Goal: Obtain resource: Obtain resource

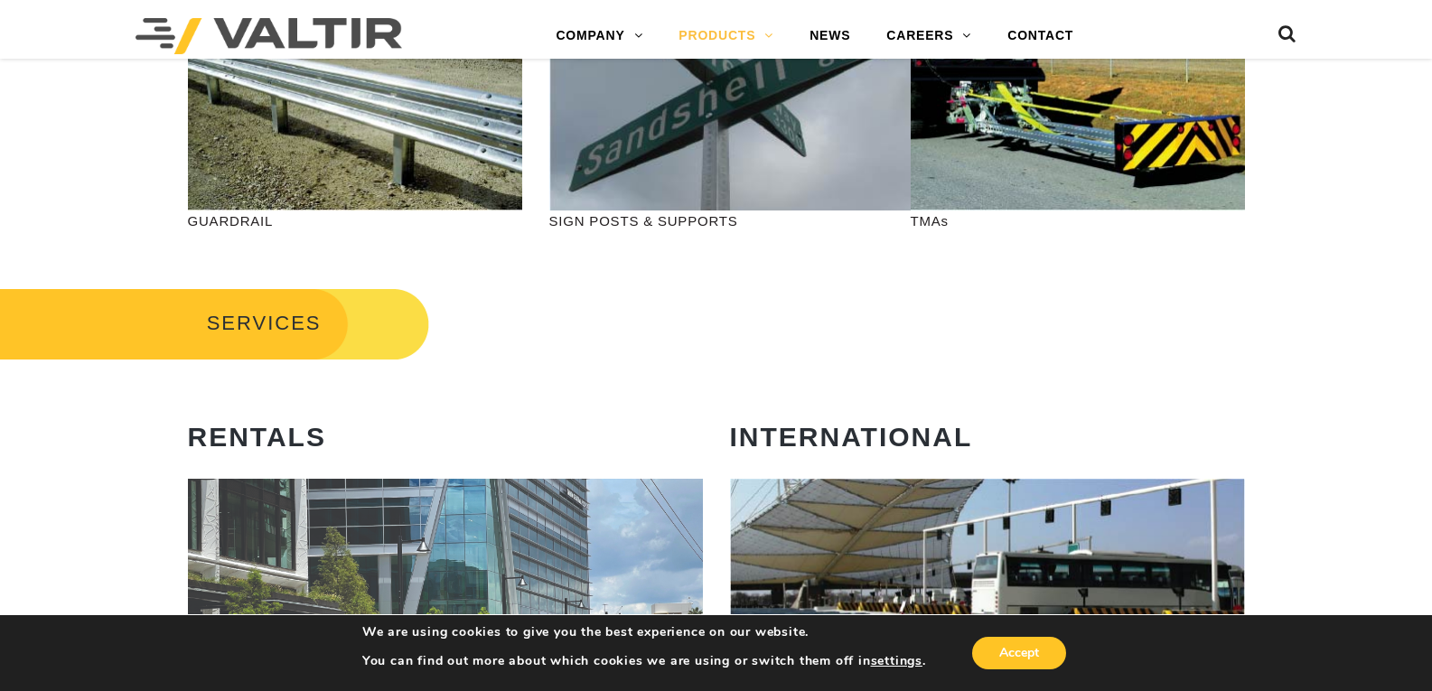
scroll to position [361, 0]
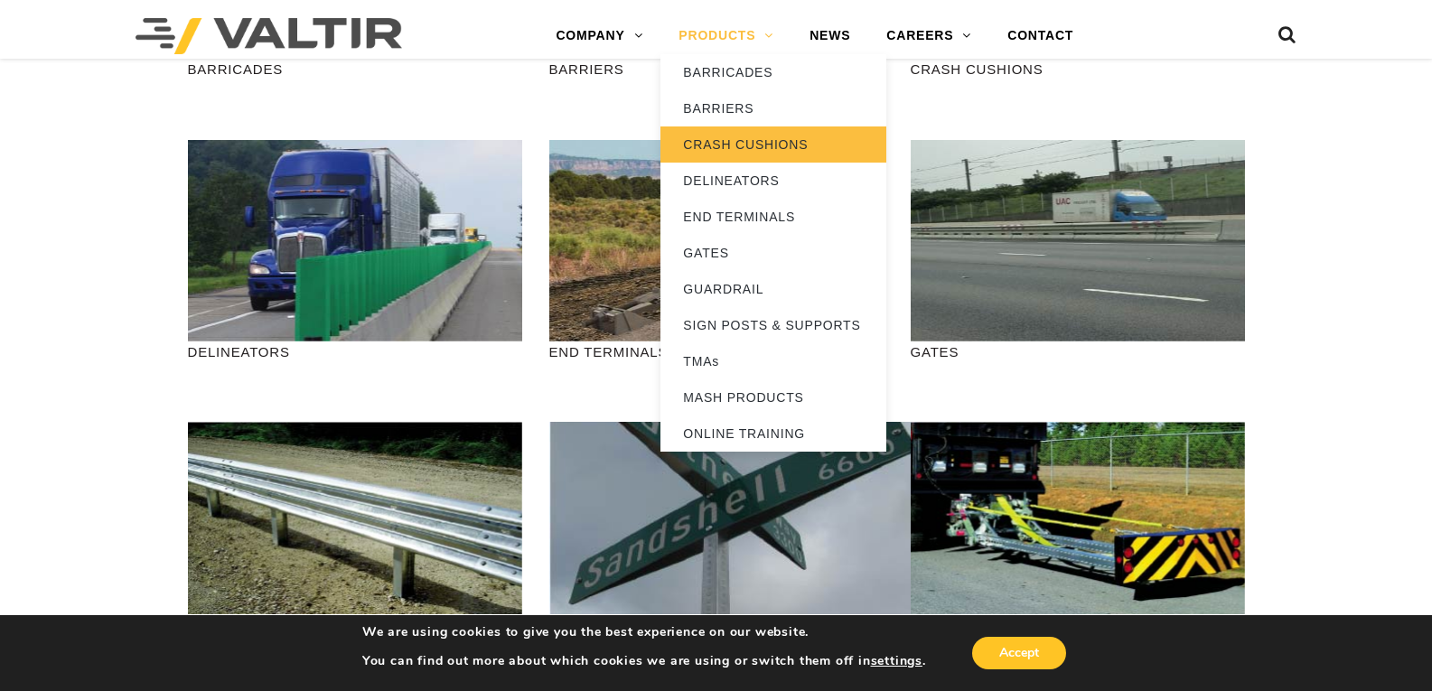
click at [765, 140] on link "CRASH CUSHIONS" at bounding box center [774, 145] width 226 height 36
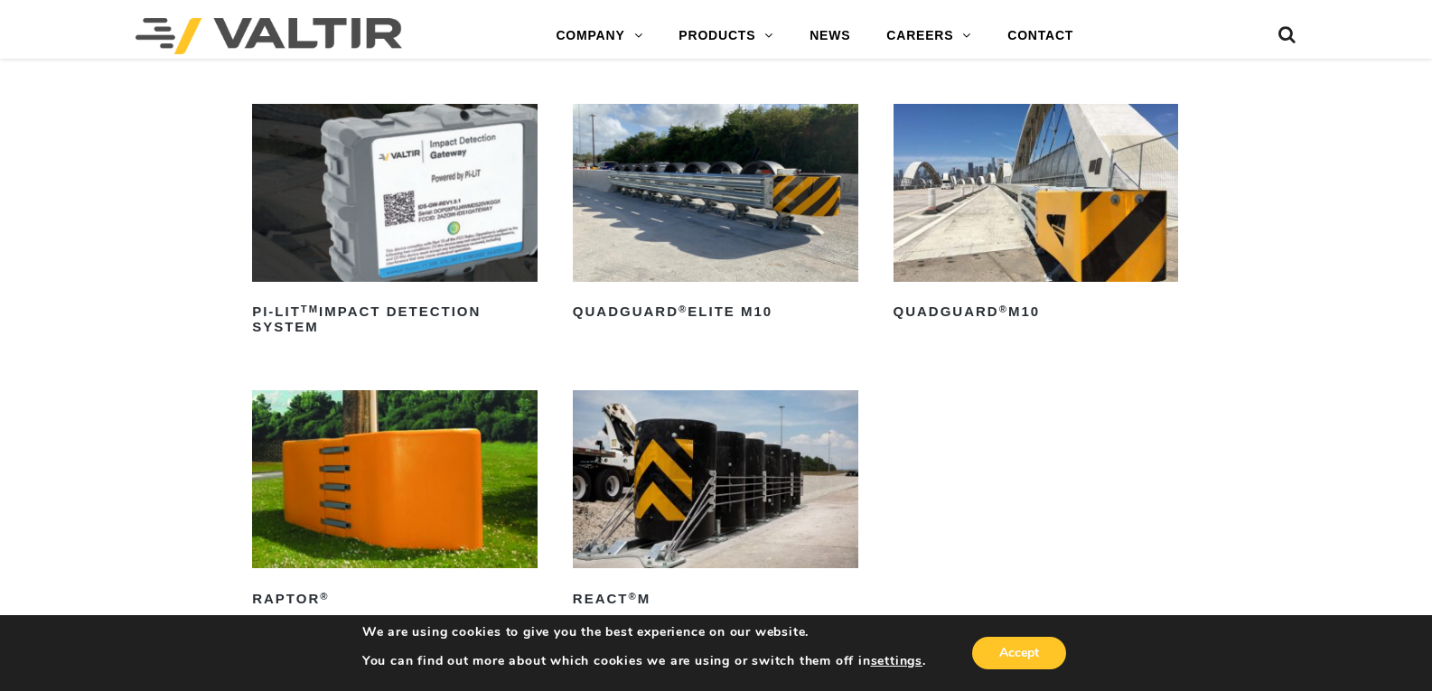
scroll to position [633, 0]
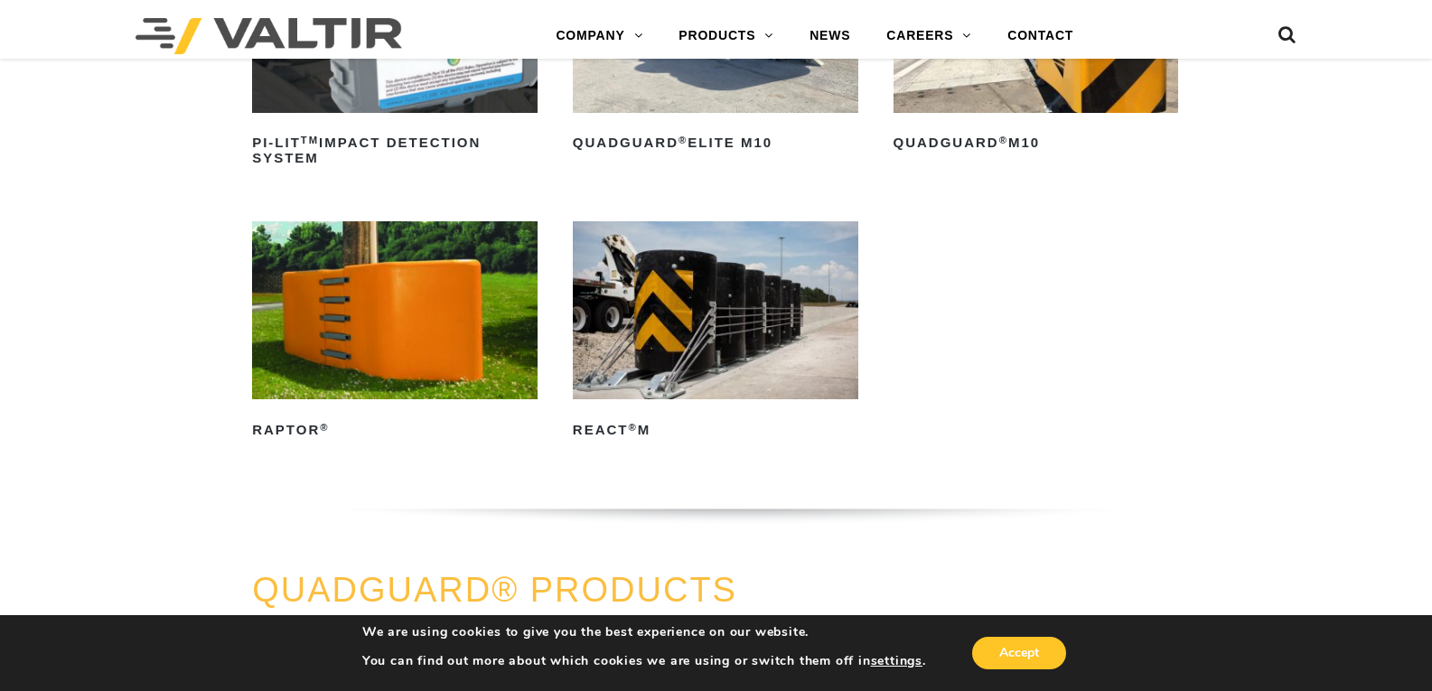
click at [670, 351] on img at bounding box center [716, 310] width 286 height 178
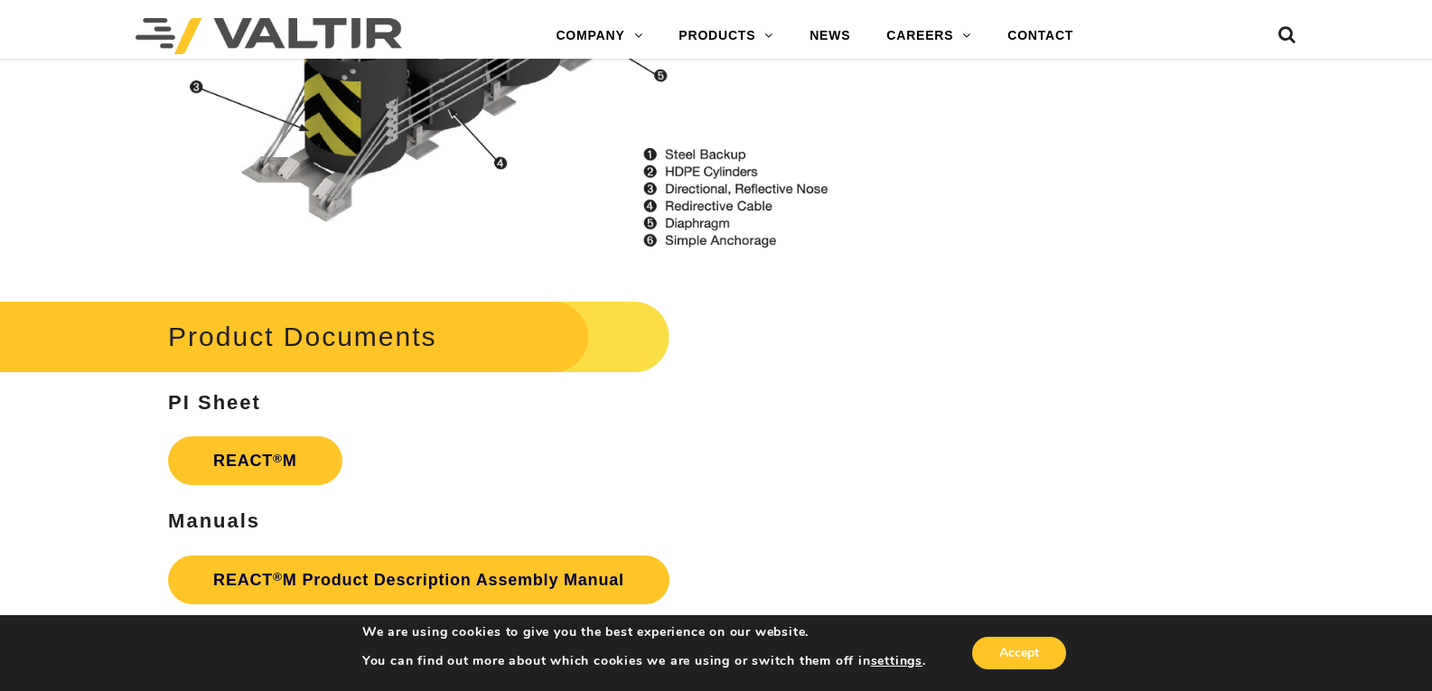
scroll to position [2169, 0]
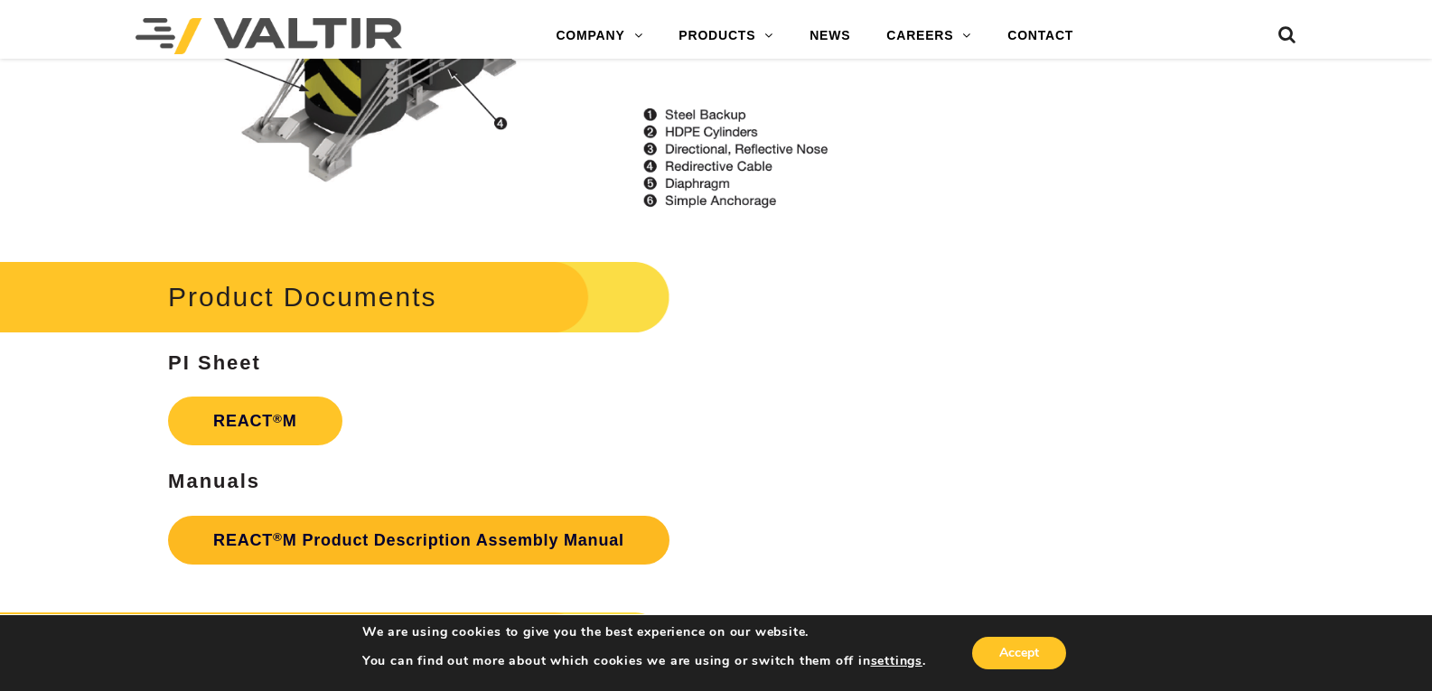
click at [331, 535] on link "REACT ® M Product Description Assembly Manual" at bounding box center [419, 540] width 502 height 49
